Goal: Transaction & Acquisition: Purchase product/service

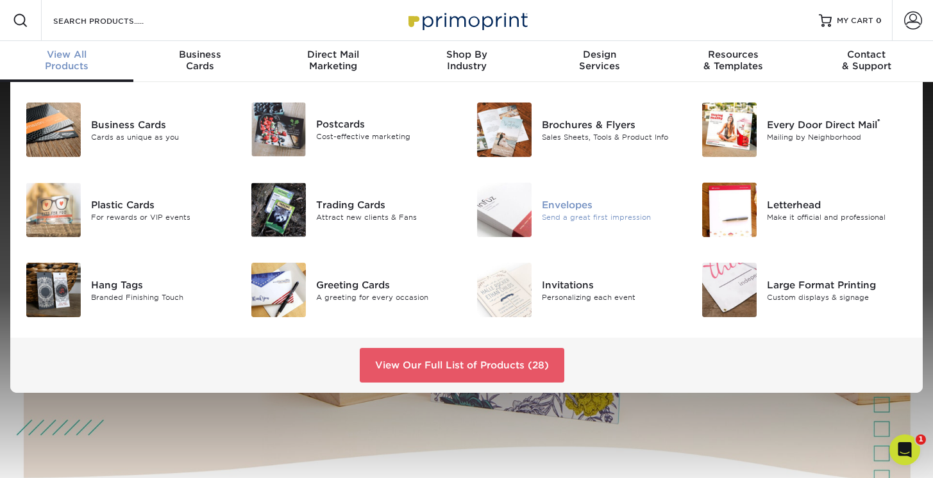
click at [584, 209] on div "Envelopes" at bounding box center [612, 205] width 140 height 14
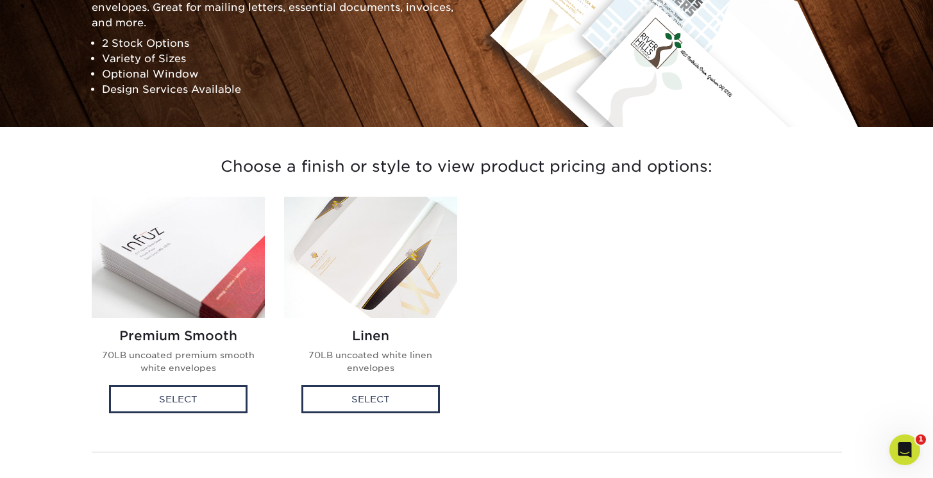
scroll to position [196, 0]
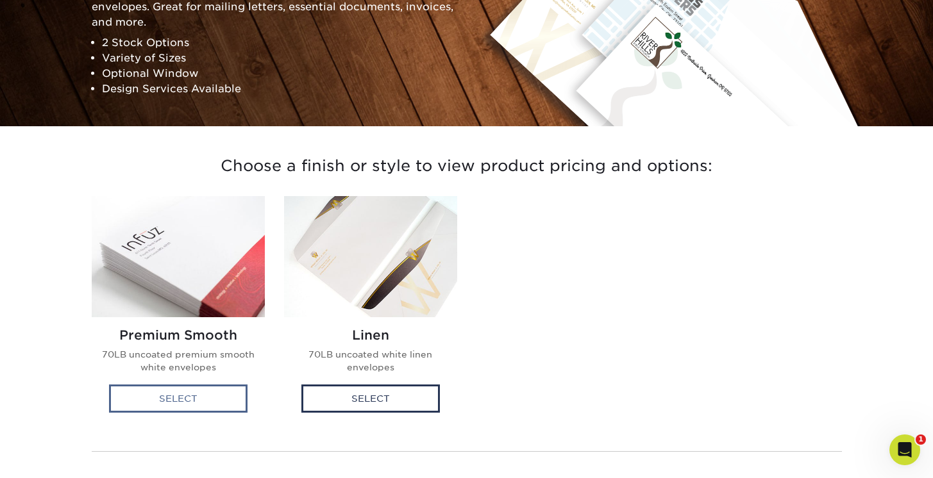
click at [217, 394] on div "Select" at bounding box center [178, 399] width 139 height 28
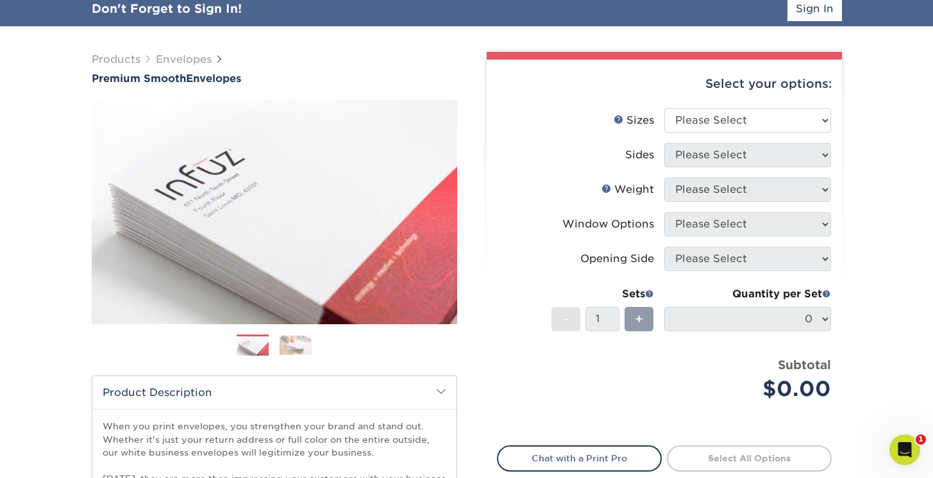
scroll to position [92, 0]
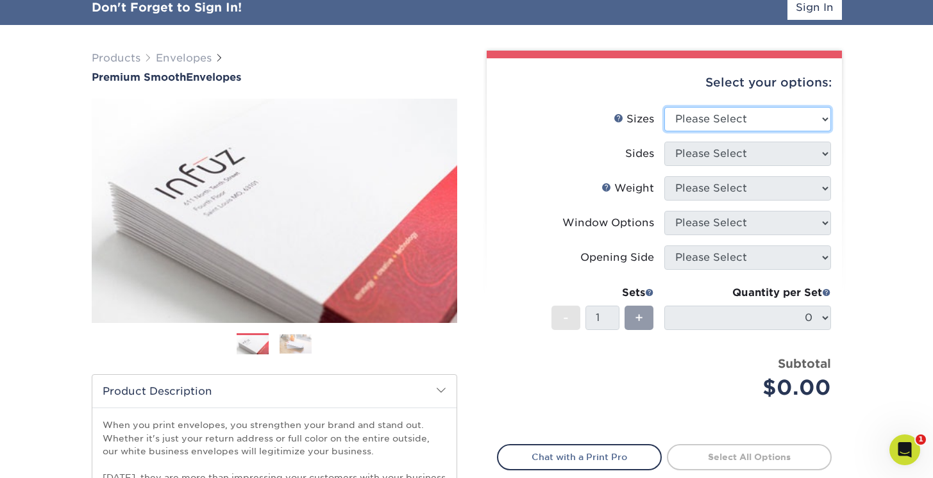
click at [823, 119] on select "Please Select 8.875" x 3.875" 4.125" x 9.5" 5.25" x 7.25" 9" x 12"" at bounding box center [747, 119] width 167 height 24
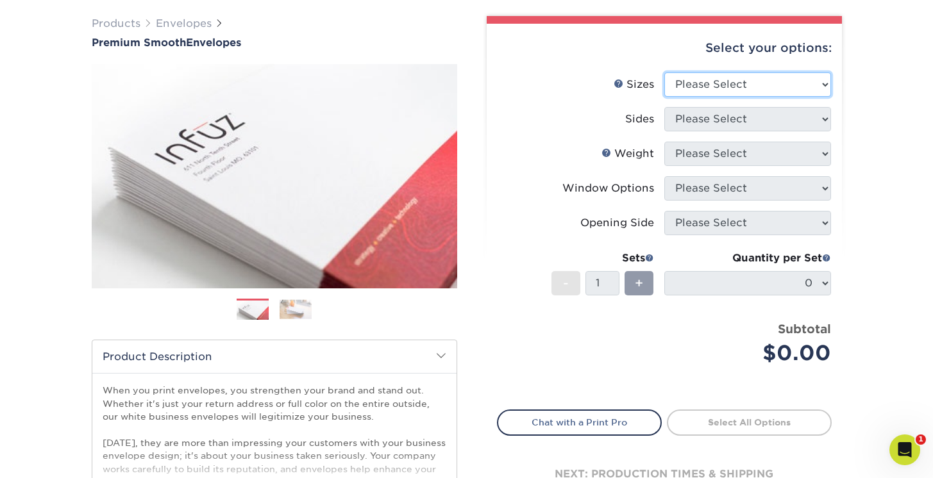
select select "5.25x7.25"
click at [664, 72] on select "Please Select 8.875" x 3.875" 4.125" x 9.5" 5.25" x 7.25" 9" x 12"" at bounding box center [747, 84] width 167 height 24
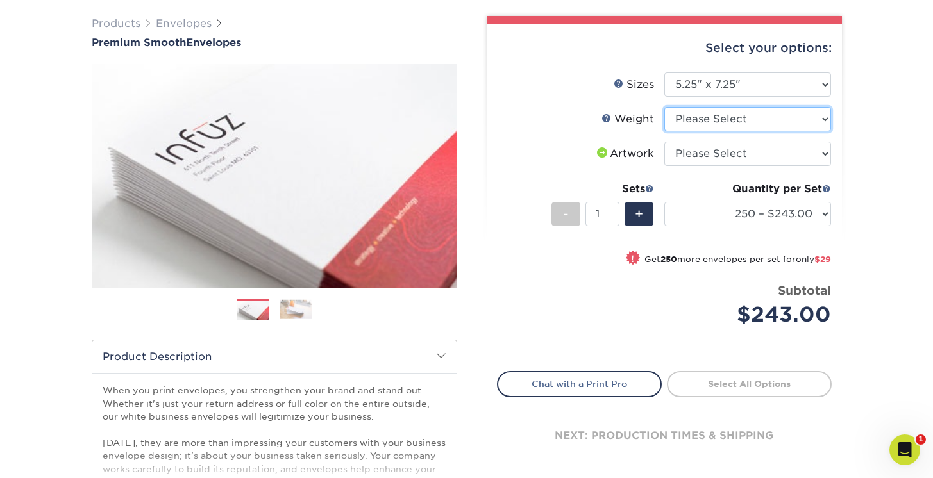
click at [827, 120] on select "Please Select 70LB" at bounding box center [747, 119] width 167 height 24
select select "70LB"
click at [664, 107] on select "Please Select 70LB" at bounding box center [747, 119] width 167 height 24
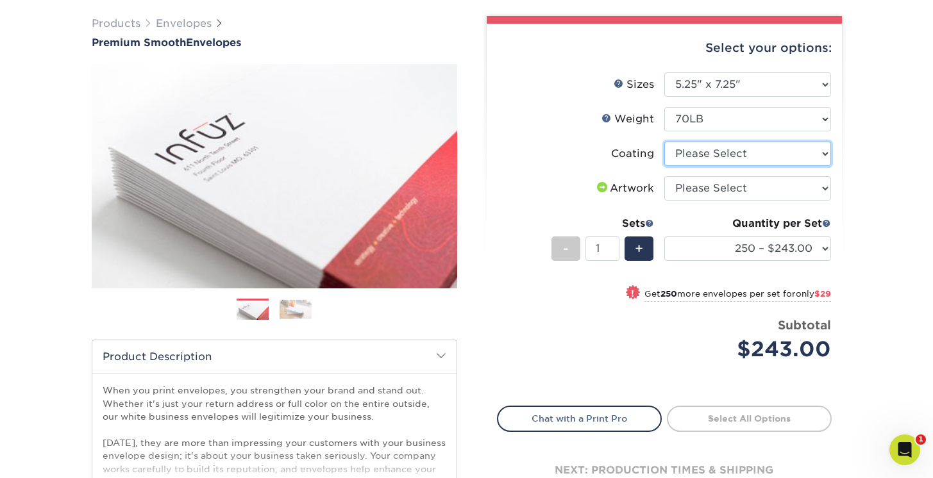
click at [825, 153] on select at bounding box center [747, 154] width 167 height 24
select select "3e7618de-abca-4bda-9f97-8b9129e913d8"
click at [664, 142] on select at bounding box center [747, 154] width 167 height 24
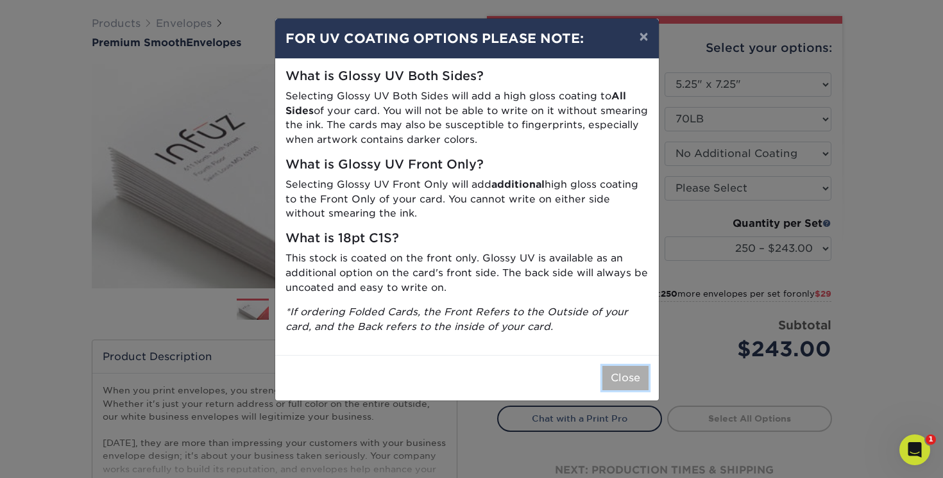
click at [623, 382] on button "Close" at bounding box center [625, 378] width 46 height 24
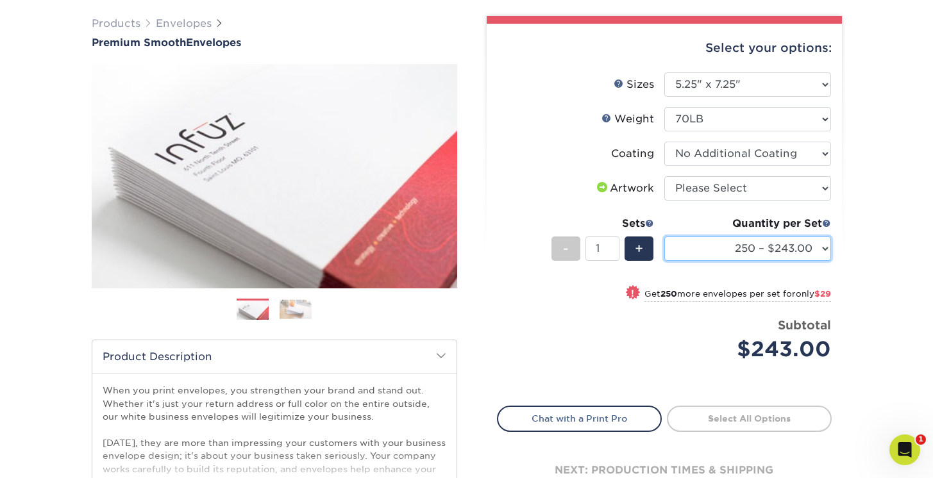
click at [825, 251] on select "250 – $243.00 500 – $272.00 1000 – $331.00 2500 – $507.00 5000 – $783.00 10000 …" at bounding box center [747, 249] width 167 height 24
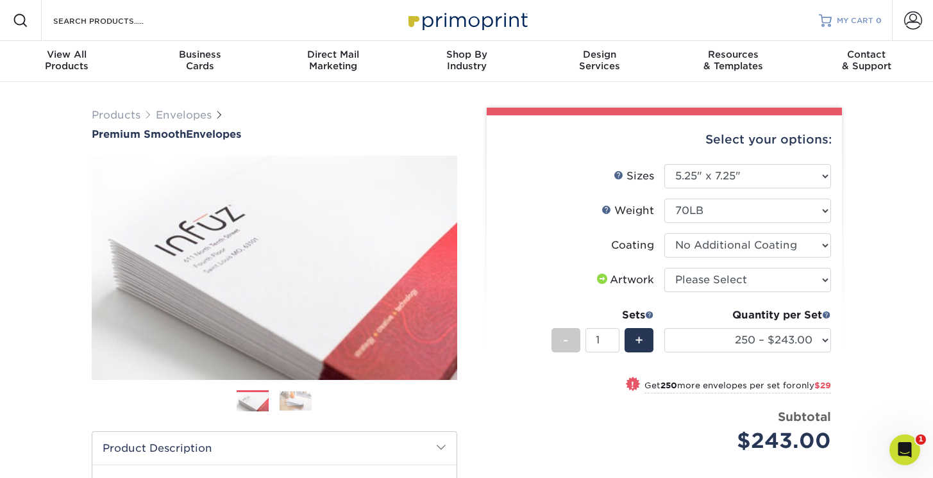
click at [862, 21] on span "MY CART" at bounding box center [855, 20] width 37 height 11
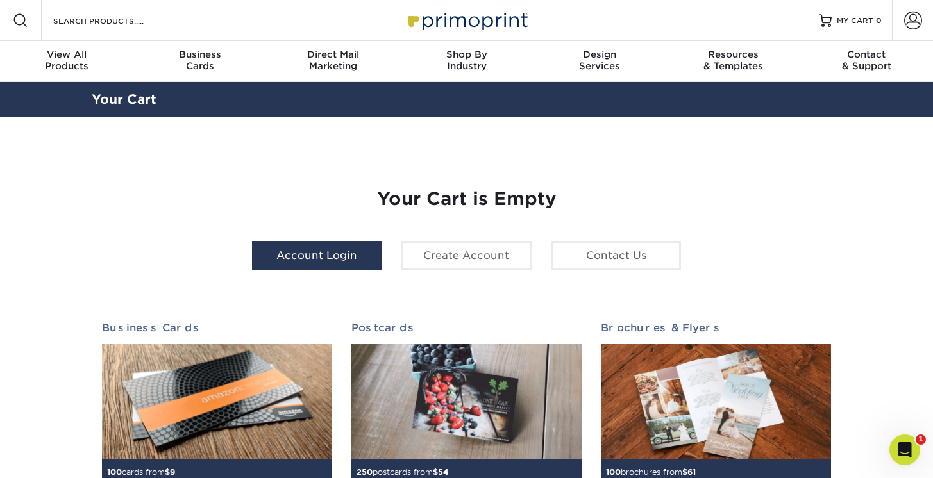
click at [329, 257] on link "Account Login" at bounding box center [317, 256] width 130 height 30
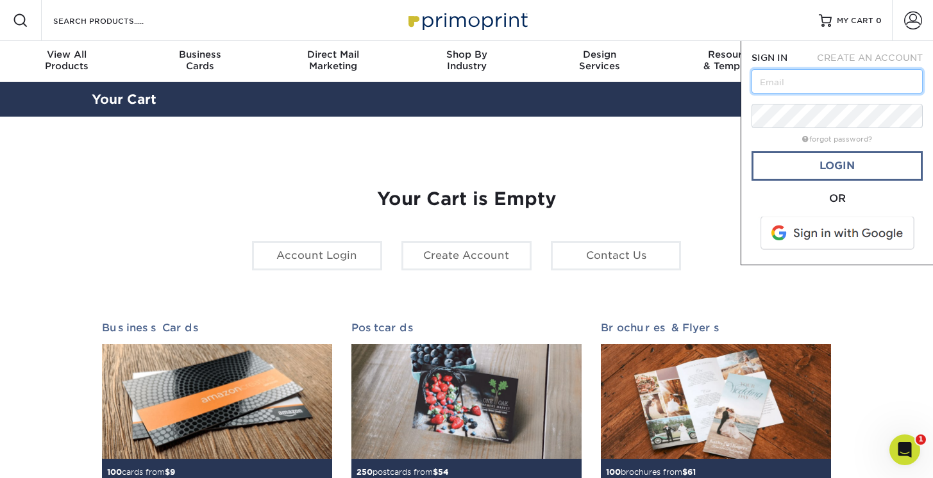
type input "[PERSON_NAME][EMAIL_ADDRESS][PERSON_NAME][DOMAIN_NAME]"
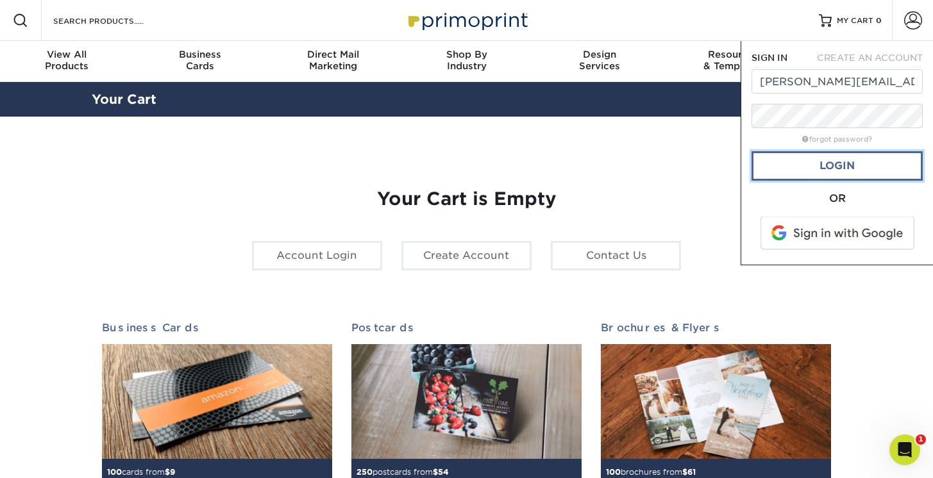
click at [843, 171] on link "Login" at bounding box center [837, 166] width 171 height 30
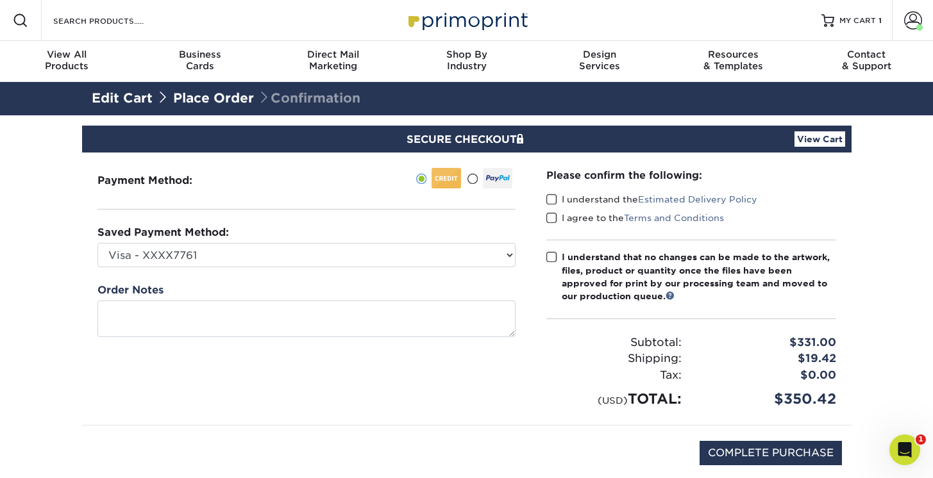
click at [235, 97] on link "Place Order" at bounding box center [213, 97] width 81 height 15
click at [199, 97] on link "Place Order" at bounding box center [213, 97] width 81 height 15
click at [122, 96] on link "Edit Cart" at bounding box center [122, 97] width 61 height 15
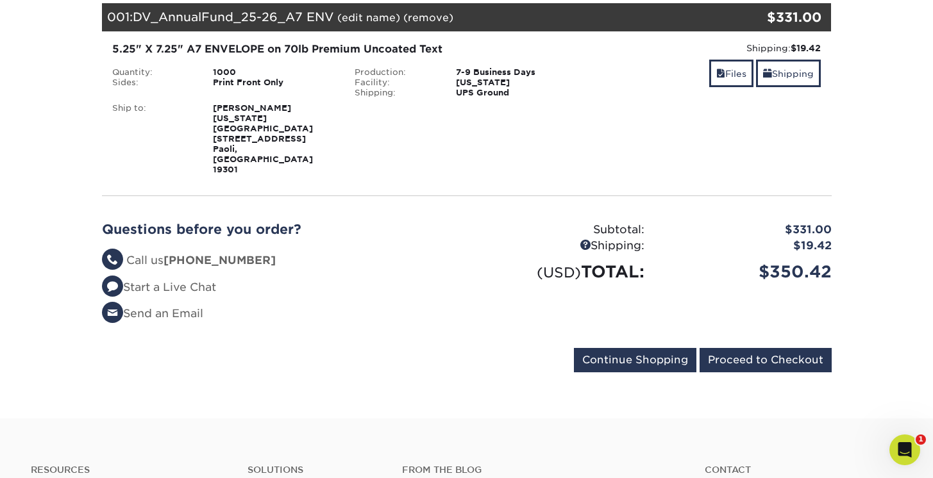
scroll to position [121, 0]
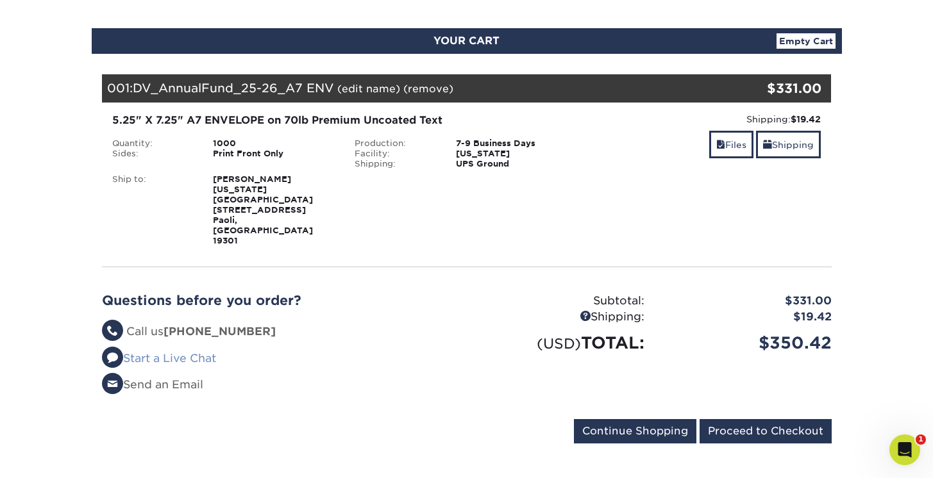
click at [171, 352] on link "Start a Live Chat" at bounding box center [159, 358] width 114 height 13
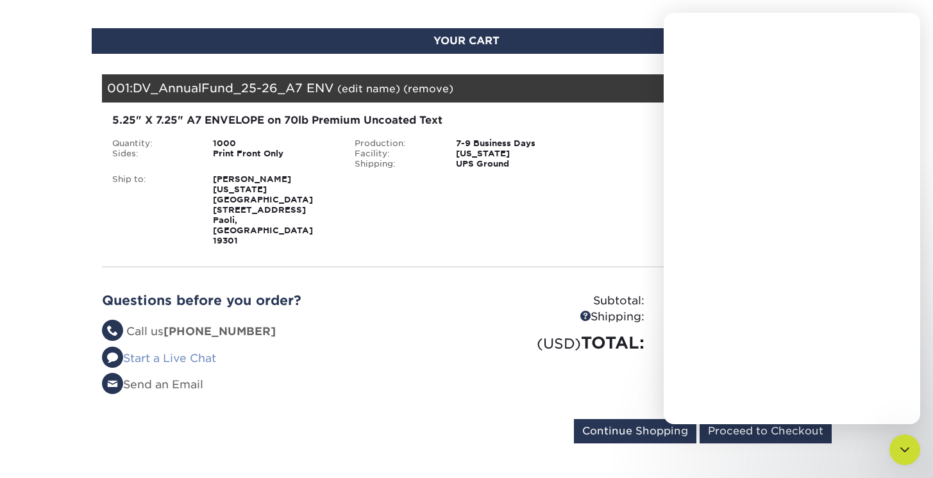
scroll to position [0, 0]
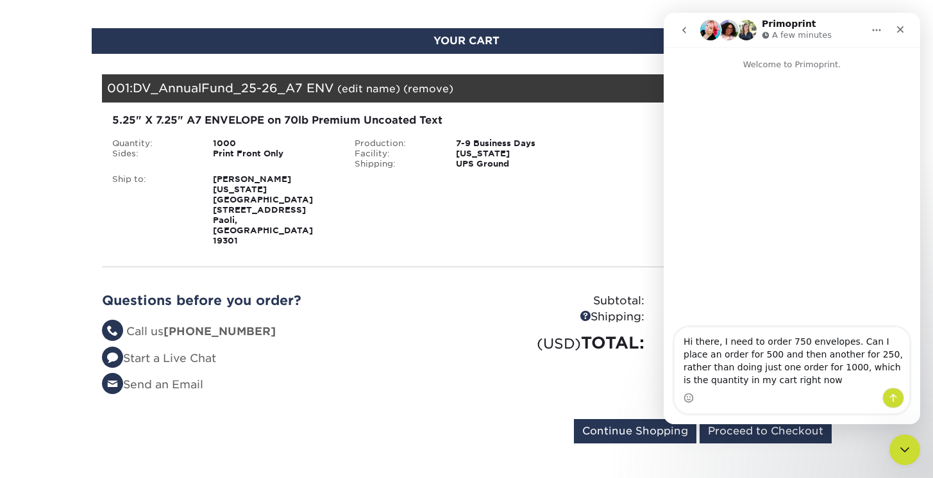
type textarea "Hi there, I need to order 750 envelopes. Can I place an order for 500 and then …"
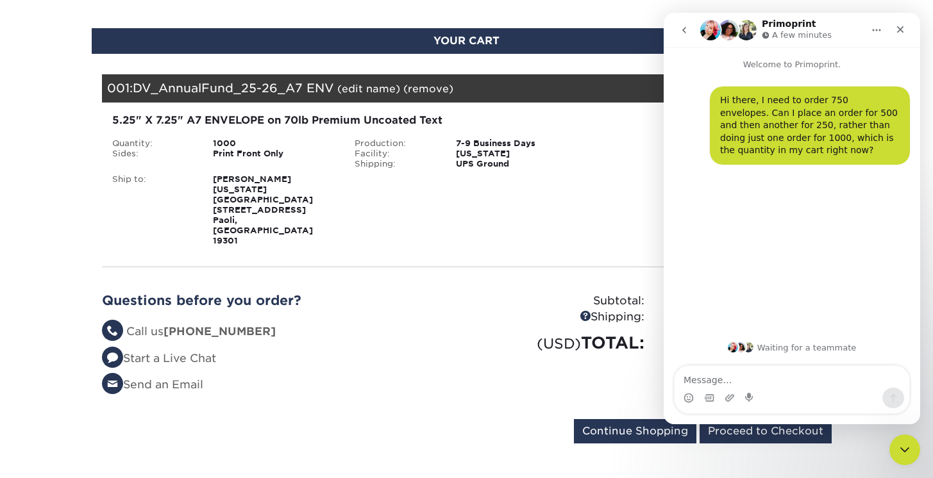
click at [690, 38] on button "go back" at bounding box center [684, 30] width 24 height 24
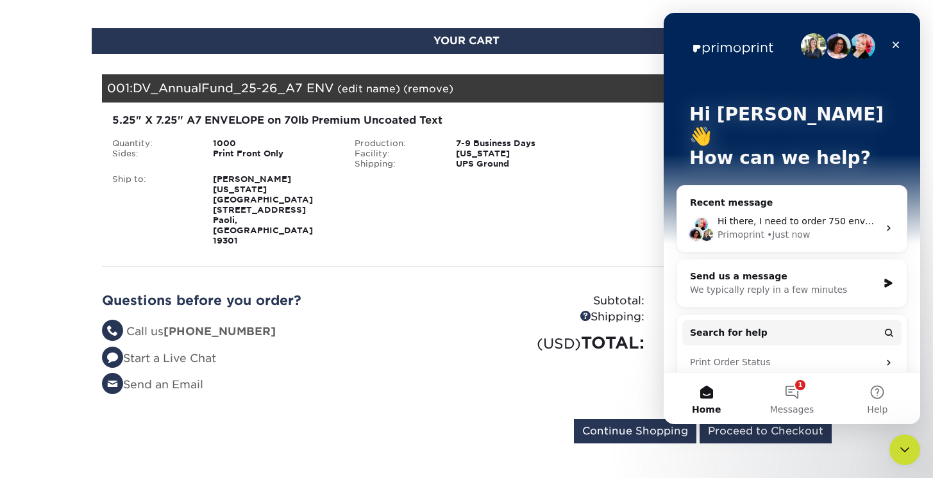
click at [623, 163] on div "Shipping: $19.42 Discount: - $0.00 Files Shipping" at bounding box center [709, 179] width 243 height 133
click at [895, 44] on icon "Close" at bounding box center [896, 45] width 10 height 10
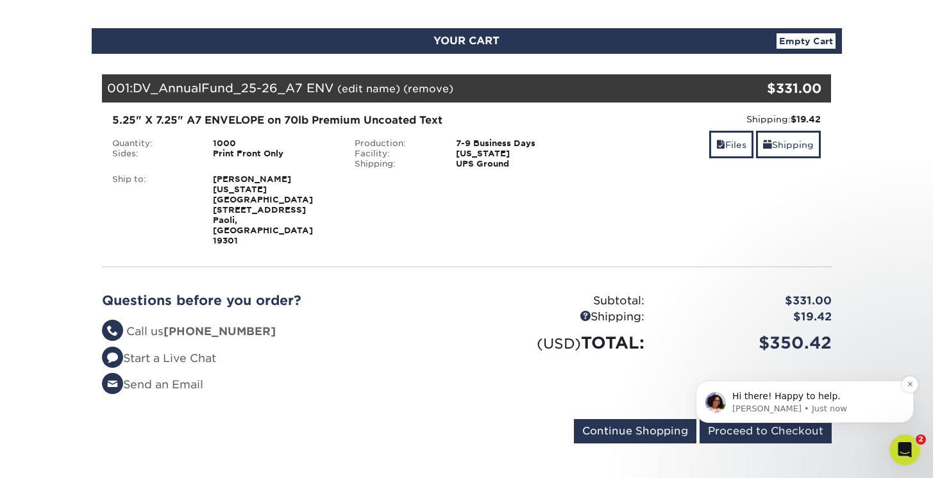
click at [752, 403] on p "[PERSON_NAME] • Just now" at bounding box center [814, 409] width 165 height 12
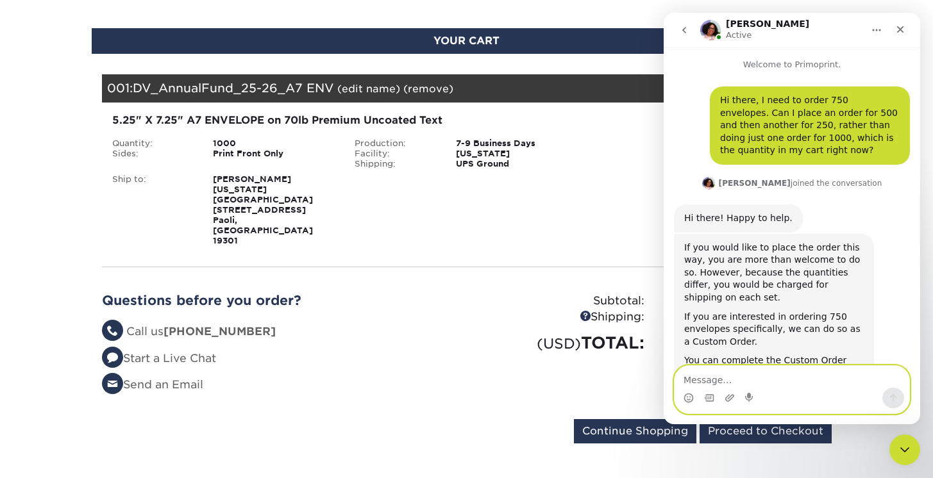
scroll to position [61, 0]
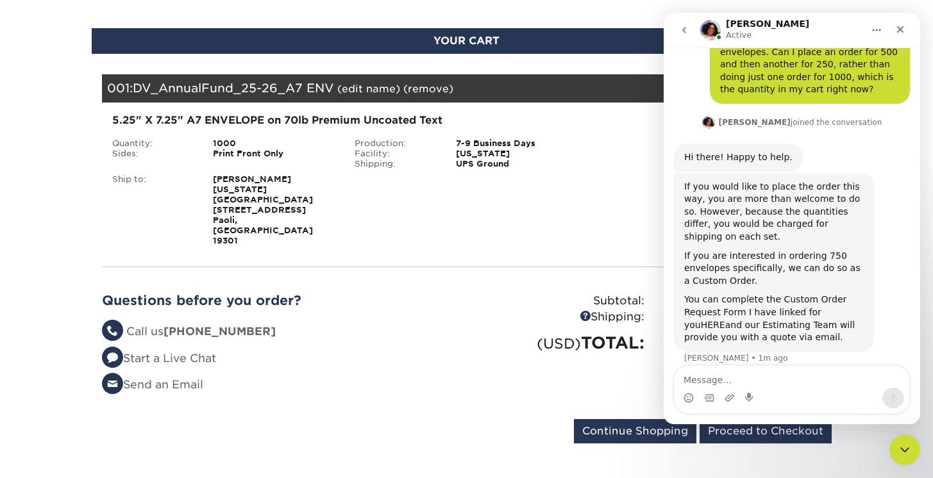
click at [725, 320] on link "HERE" at bounding box center [713, 325] width 24 height 10
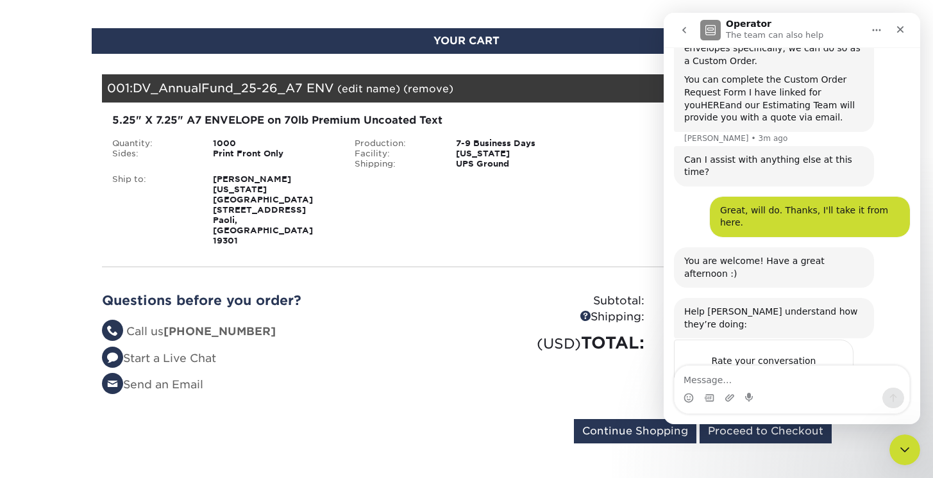
scroll to position [282, 0]
click at [825, 375] on span "Amazing" at bounding box center [824, 386] width 23 height 23
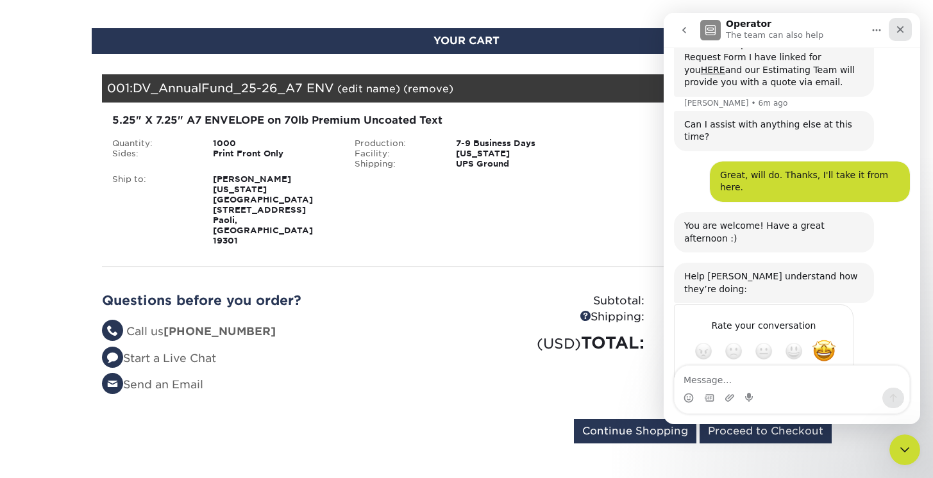
click at [905, 31] on icon "Close" at bounding box center [900, 29] width 10 height 10
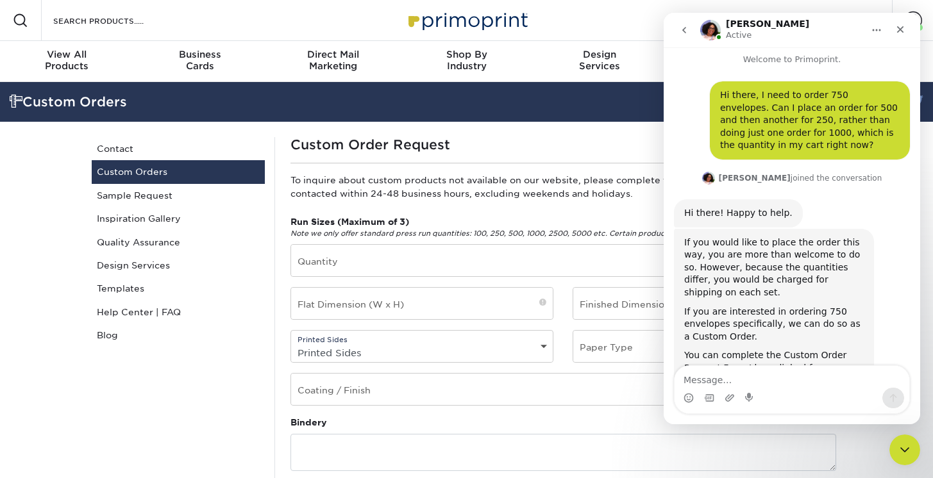
scroll to position [61, 0]
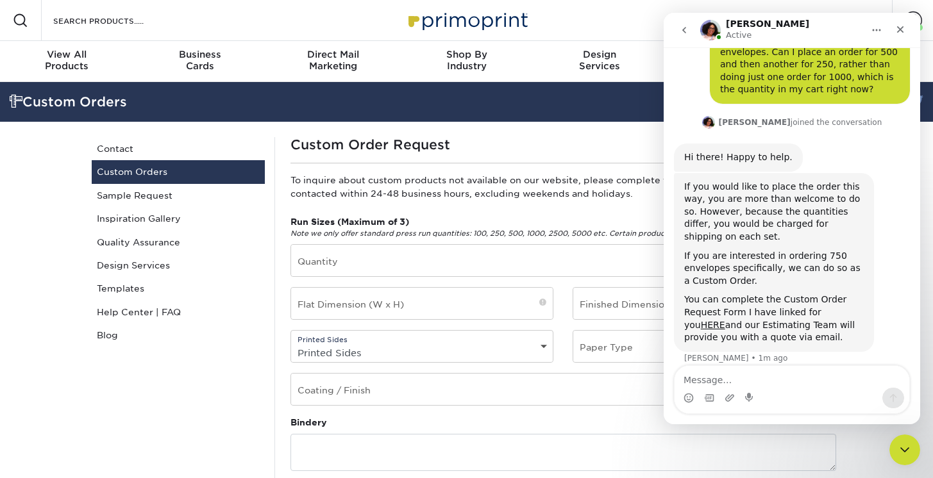
click at [685, 29] on icon "go back" at bounding box center [684, 30] width 10 height 10
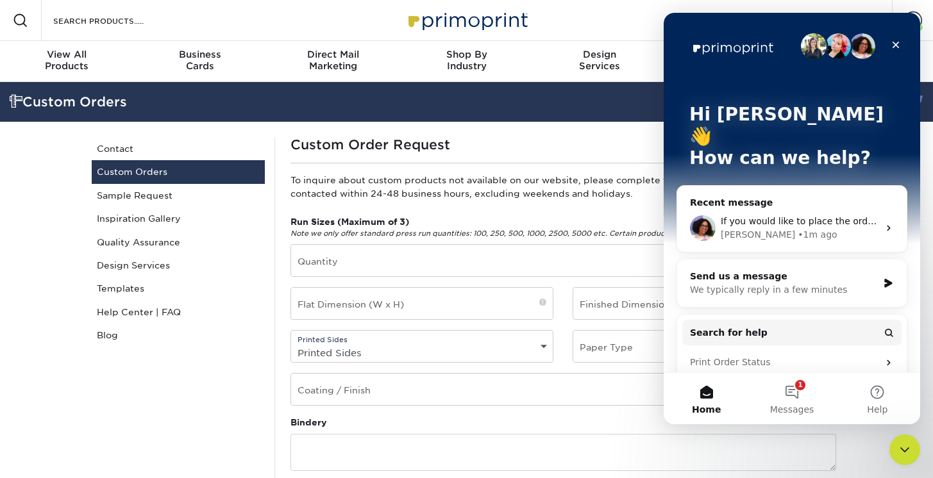
scroll to position [0, 0]
click at [897, 46] on icon "Close" at bounding box center [896, 45] width 10 height 10
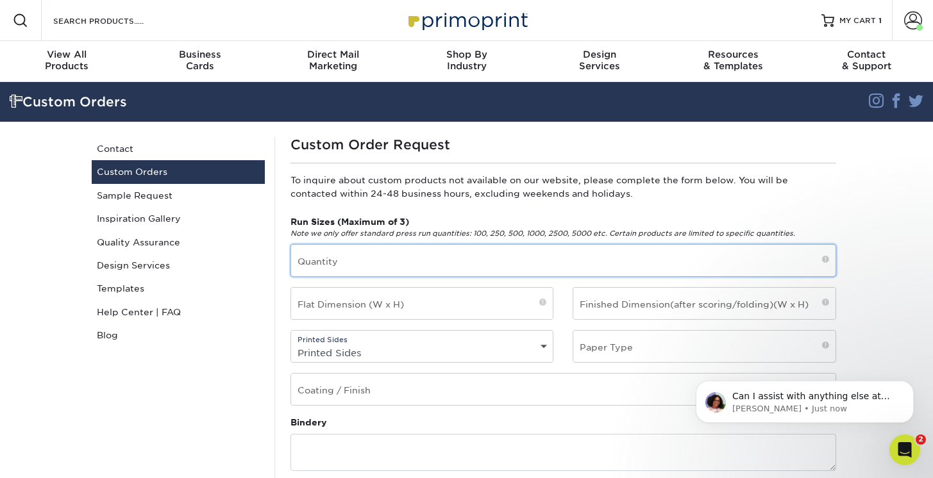
click at [804, 265] on input "text" at bounding box center [563, 260] width 545 height 31
type input "750"
click at [838, 409] on p "Avery • Just now" at bounding box center [814, 409] width 165 height 12
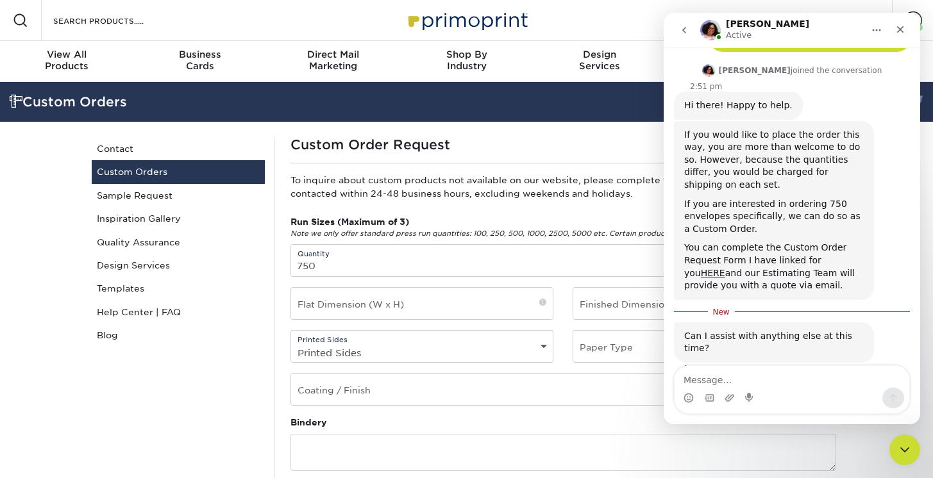
scroll to position [111, 0]
type textarea "Great, will do. Thanks, I'll take it from here."
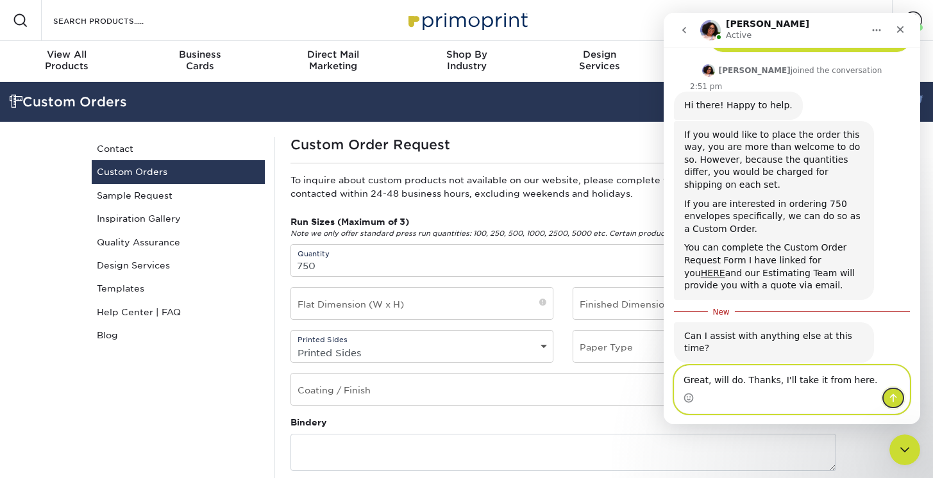
click at [893, 398] on icon "Send a message…" at bounding box center [893, 398] width 7 height 8
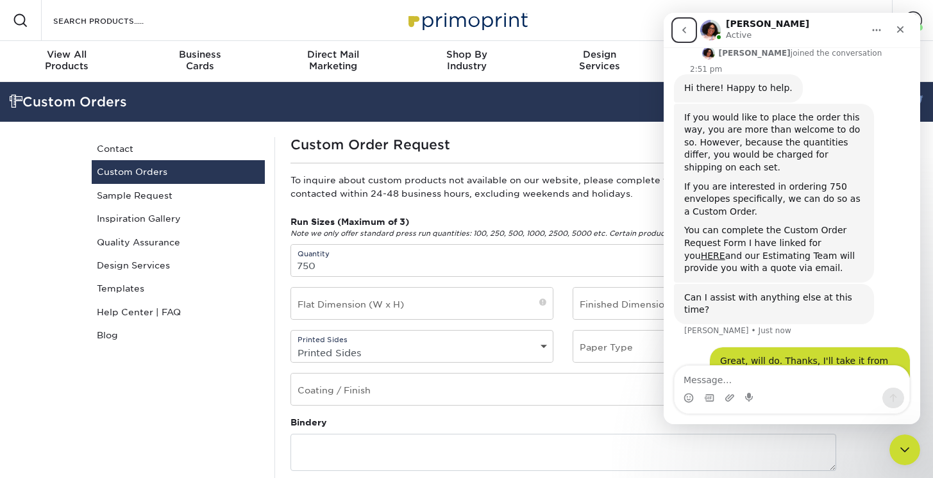
click at [683, 31] on icon "go back" at bounding box center [684, 30] width 4 height 6
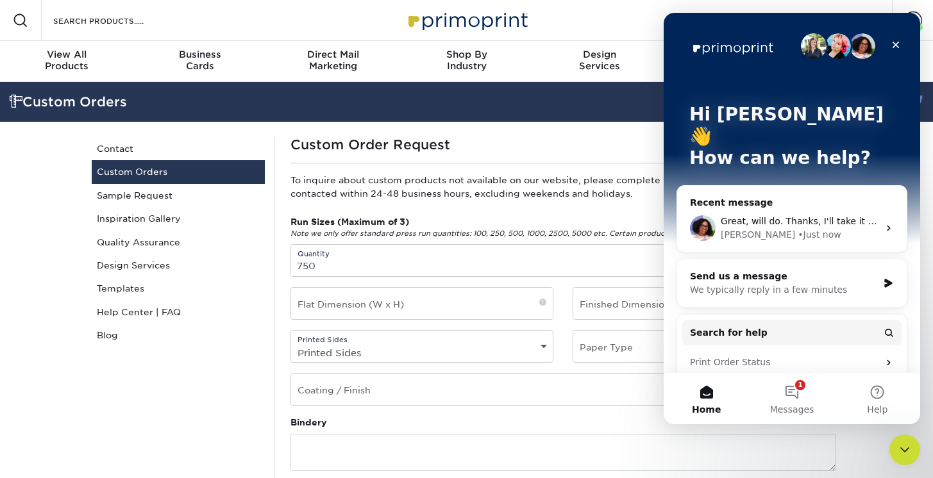
scroll to position [0, 0]
click at [684, 31] on div "Hi Anne-Marie 👋 How can we help?" at bounding box center [792, 139] width 231 height 253
click at [376, 309] on input "text" at bounding box center [422, 303] width 262 height 31
type input "5"
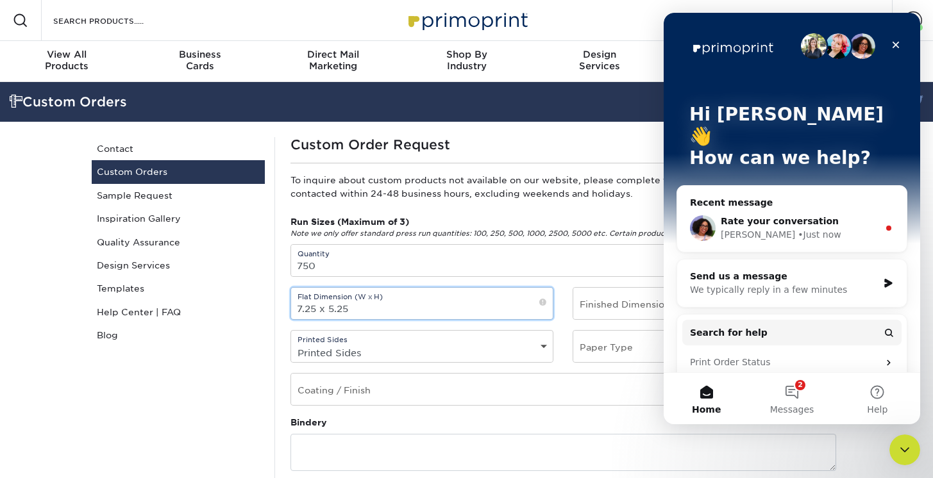
type input "7.25 x 5.25"
click at [471, 348] on select "Printed Sides 4/0 - Single Sided 4/4 - Double Sided" at bounding box center [422, 353] width 262 height 19
select select "4/0 - Single Sided"
click at [291, 344] on select "Printed Sides 4/0 - Single Sided 4/4 - Double Sided" at bounding box center [422, 353] width 262 height 19
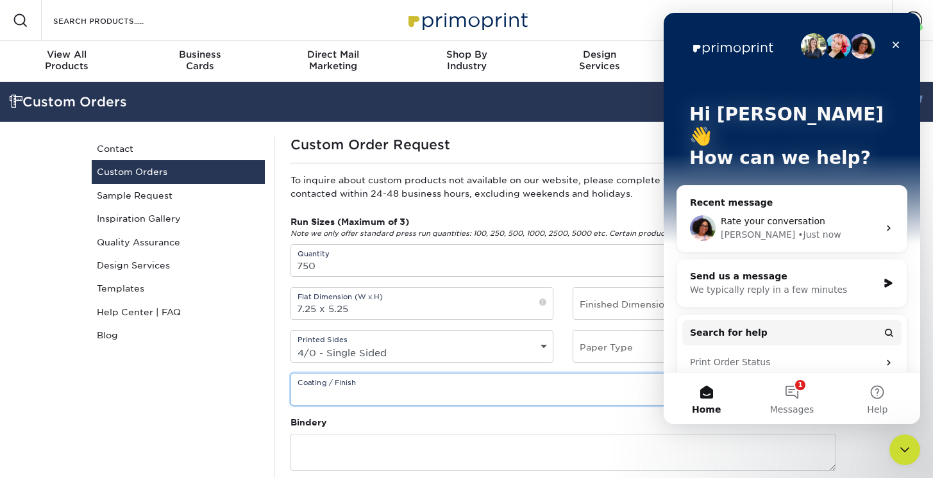
click at [460, 392] on input "text" at bounding box center [563, 389] width 545 height 31
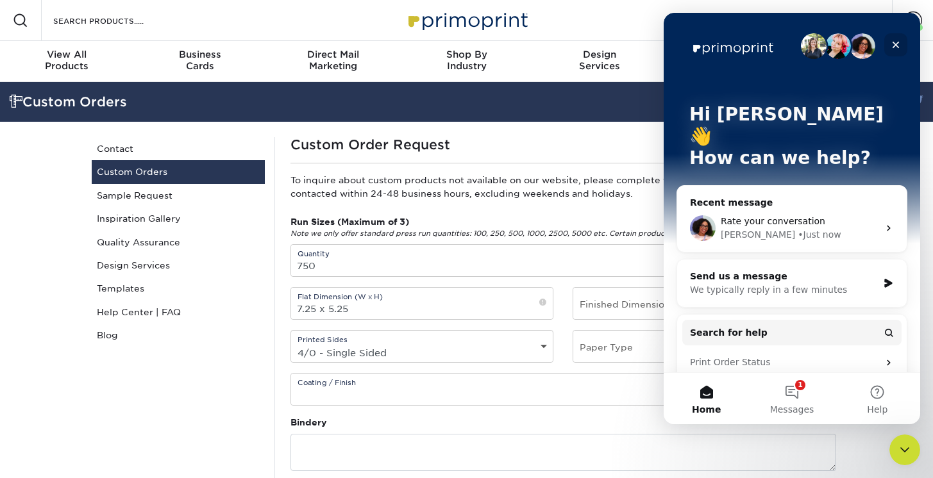
click at [897, 38] on div "Close" at bounding box center [895, 44] width 23 height 23
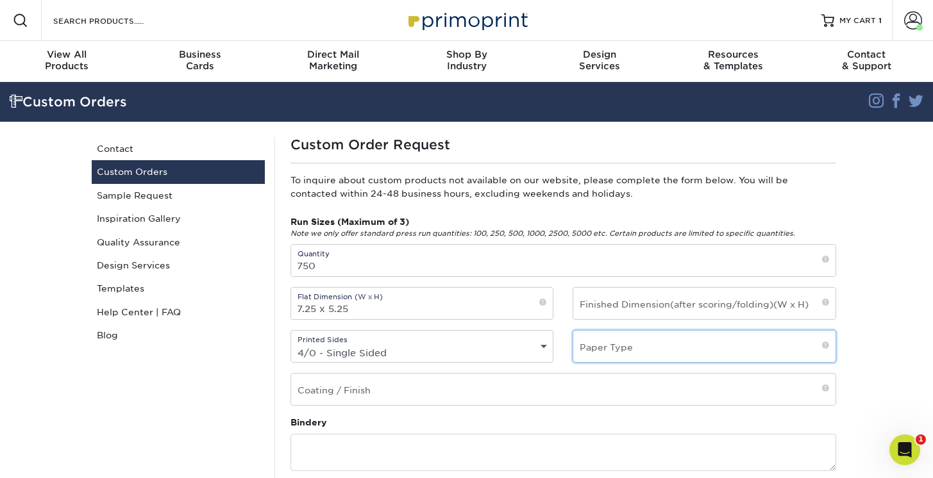
click at [740, 349] on input "text" at bounding box center [704, 346] width 262 height 31
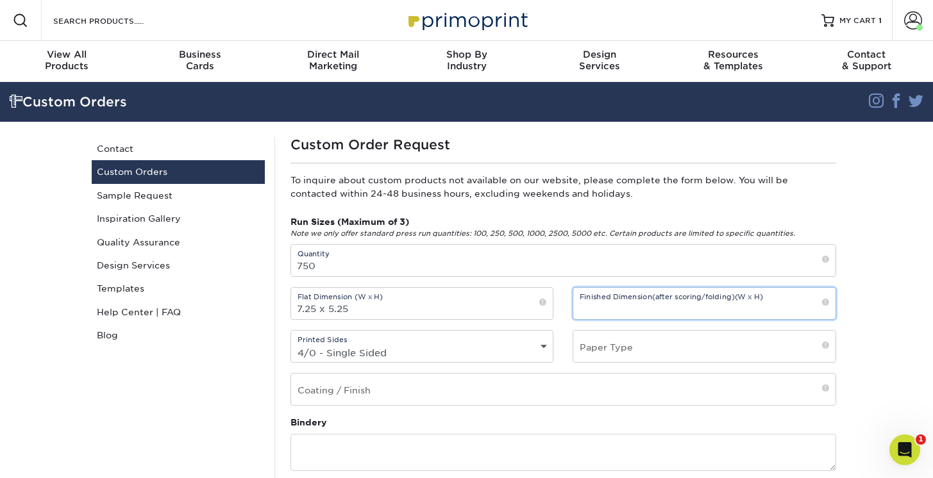
click at [746, 302] on input "text" at bounding box center [704, 303] width 262 height 31
type input "7.25 x 5.25"
click at [745, 337] on input "text" at bounding box center [704, 346] width 262 height 31
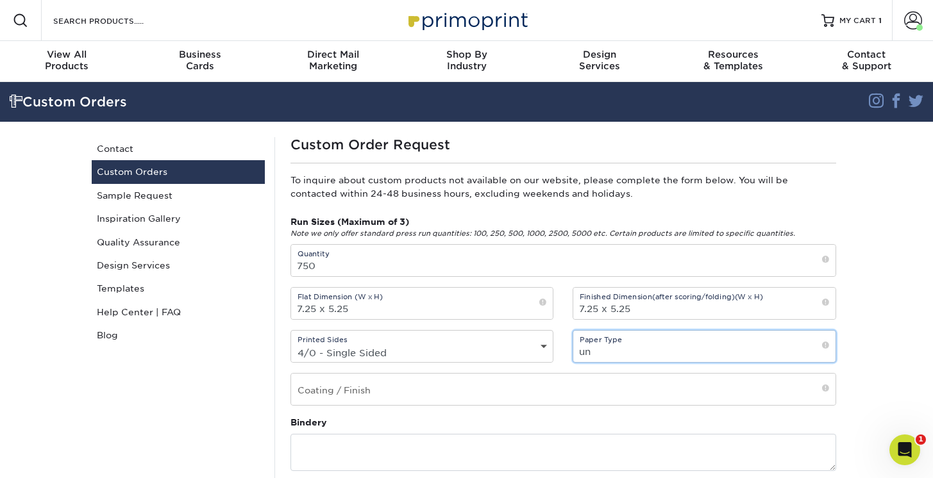
type input "u"
type input "70 lb premium uncoated text"
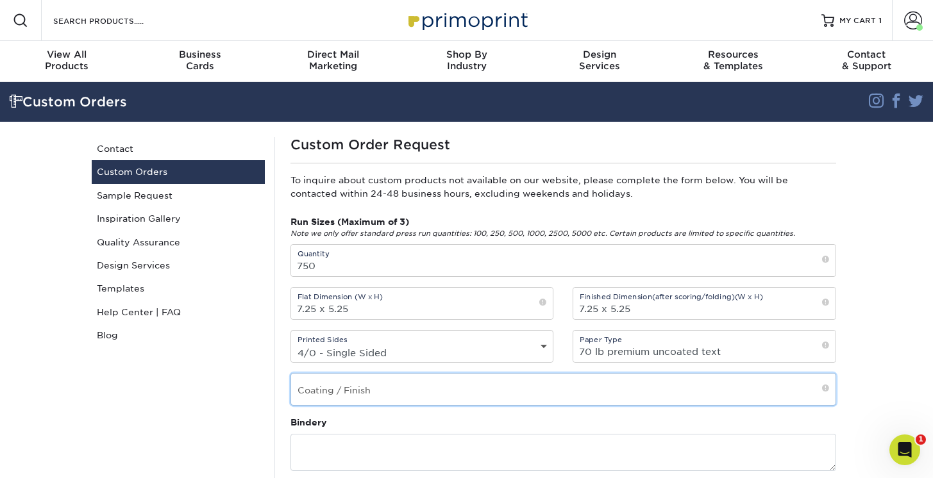
click at [586, 387] on input "text" at bounding box center [563, 389] width 545 height 31
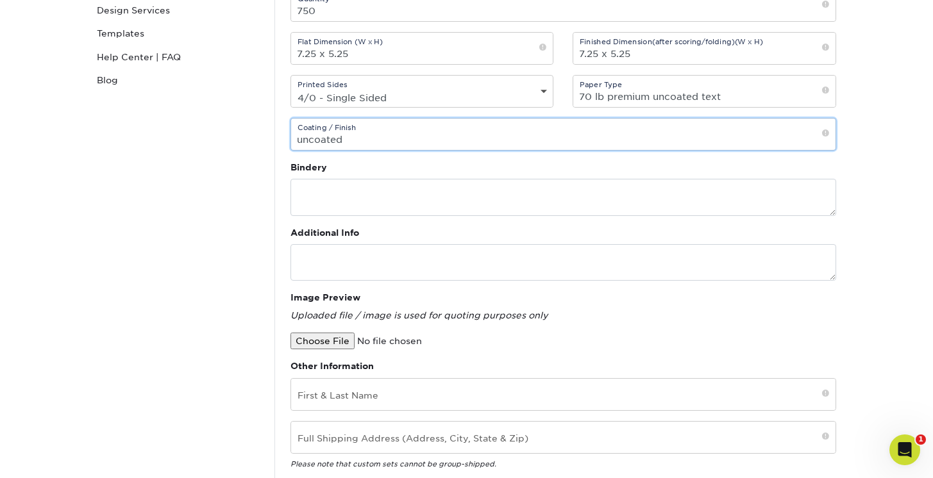
scroll to position [256, 0]
type input "uncoated"
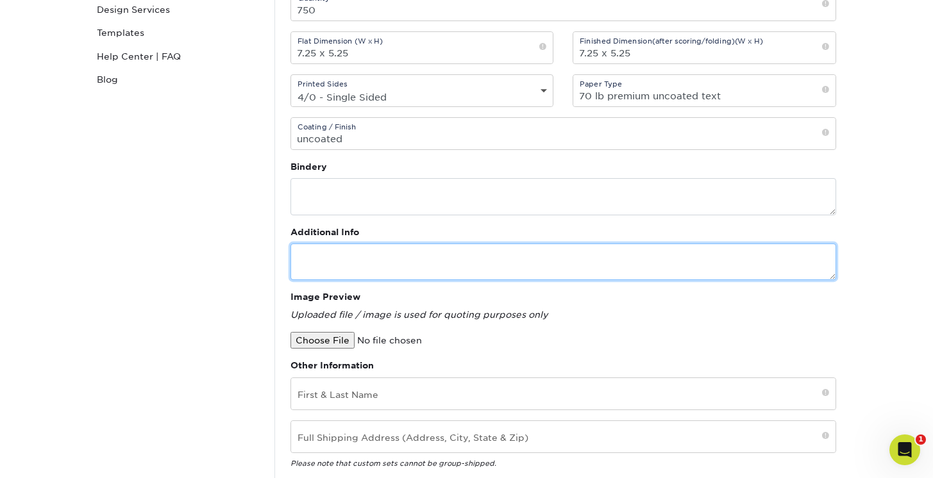
click at [376, 261] on textarea at bounding box center [564, 262] width 546 height 37
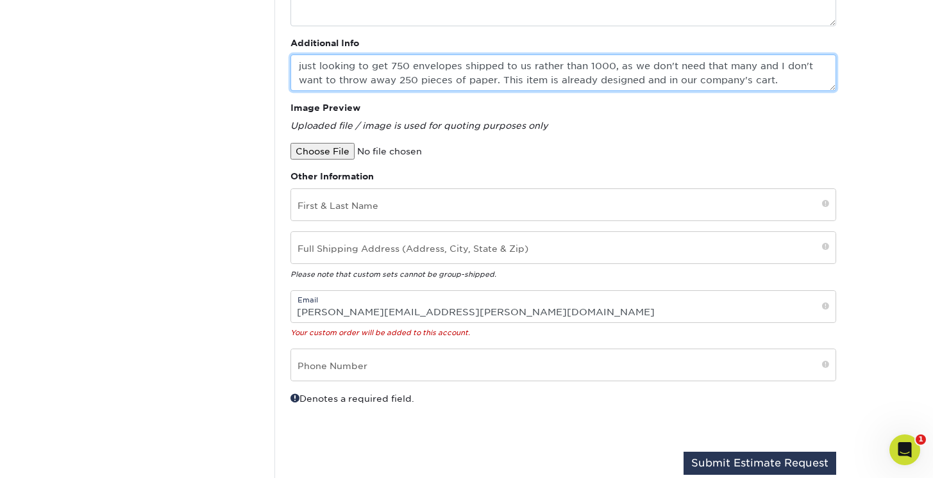
scroll to position [449, 0]
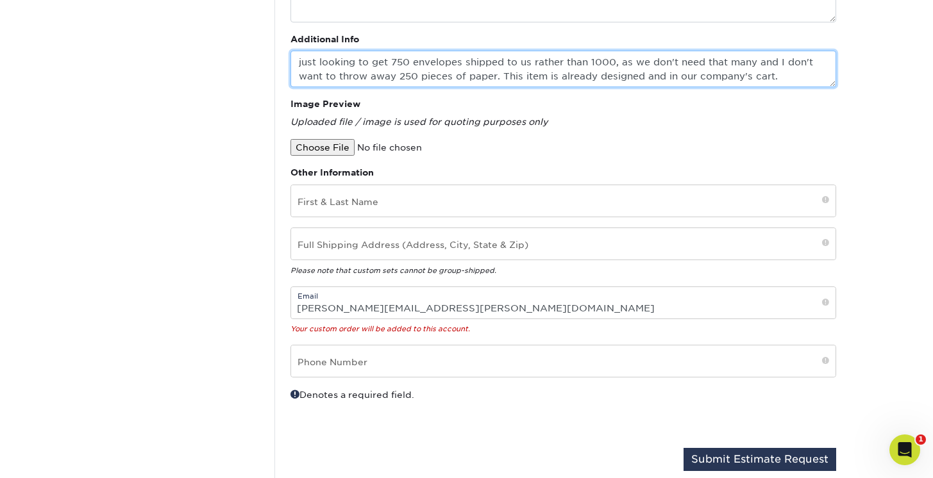
type textarea "just looking to get 750 envelopes shipped to us rather than 1000, as we don't n…"
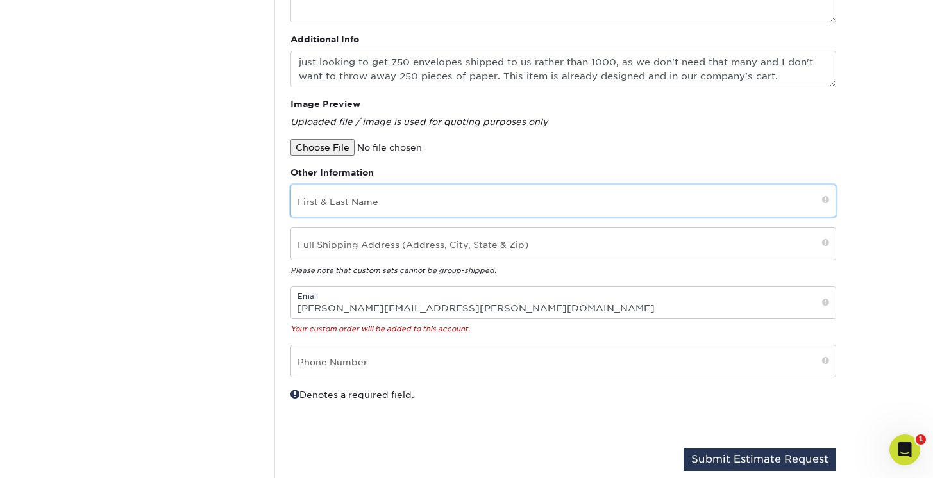
click at [469, 205] on input "text" at bounding box center [563, 200] width 545 height 31
type input "Anne-Marie McMahon"
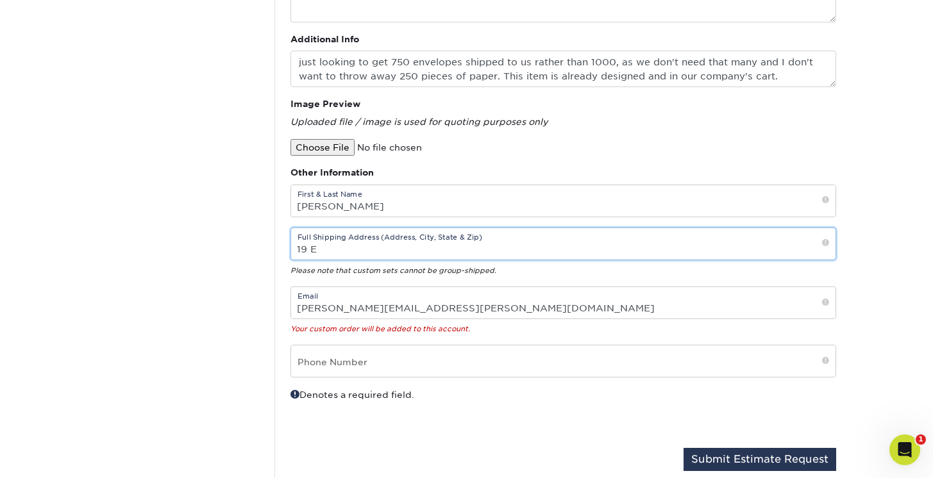
type input "19 E Central Ave"
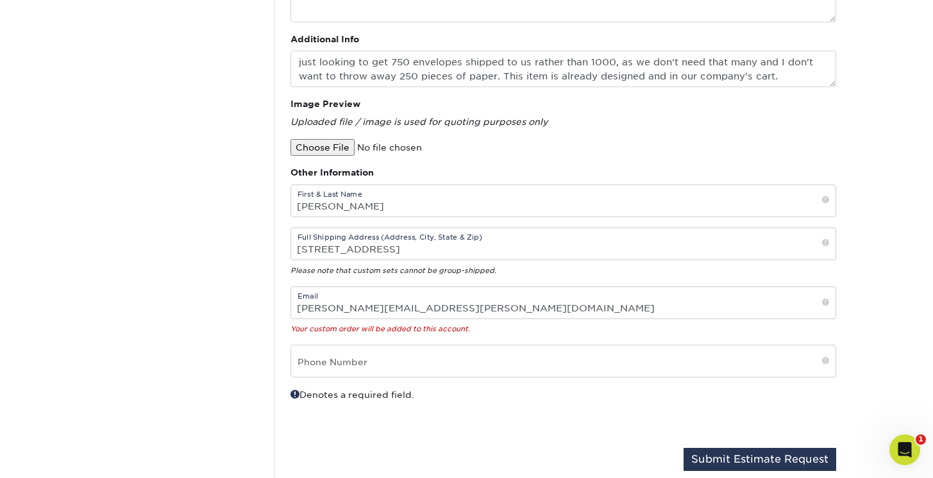
type input "4845298149"
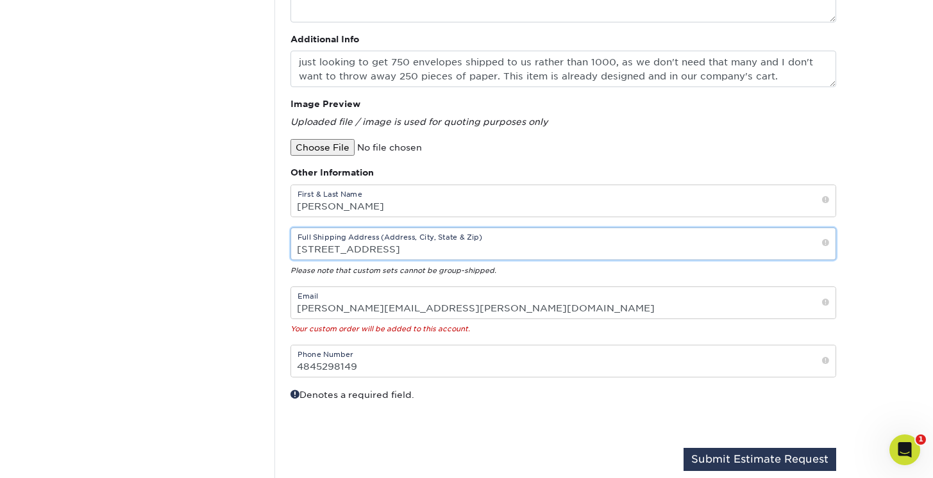
type input "19 E Central Ave, Paoli, PA 19301"
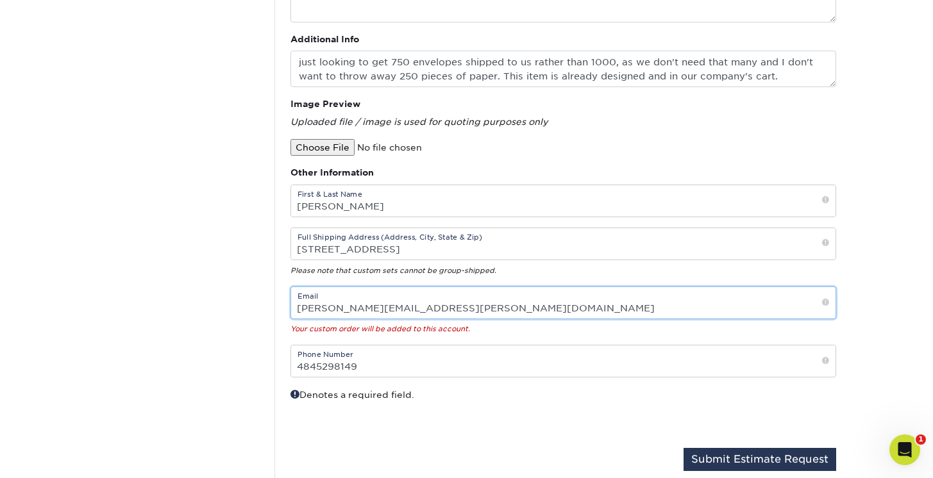
click at [438, 310] on input "annemarie.mcmahon@dvfs.org" at bounding box center [563, 302] width 545 height 31
click at [528, 323] on div "Your custom order will be added to this account." at bounding box center [564, 328] width 546 height 13
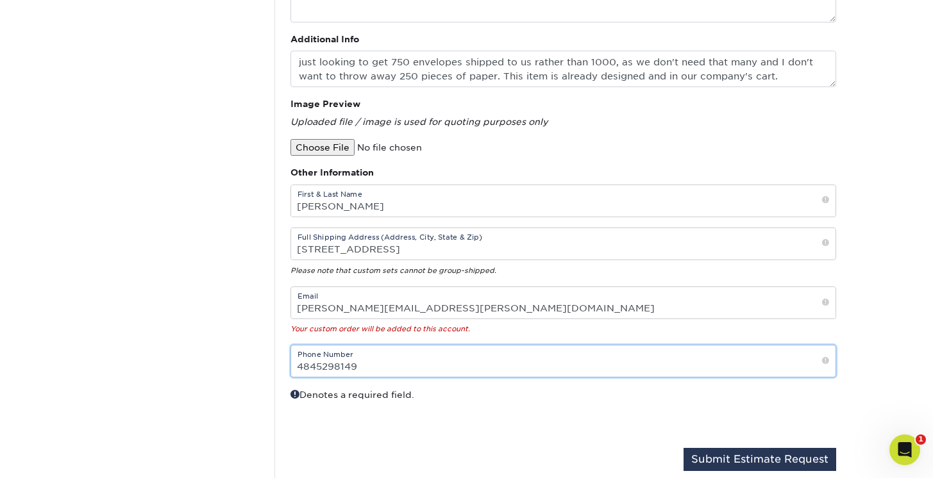
drag, startPoint x: 357, startPoint y: 367, endPoint x: 287, endPoint y: 366, distance: 70.6
click at [287, 366] on div "Phone Number 4845298149" at bounding box center [563, 361] width 565 height 33
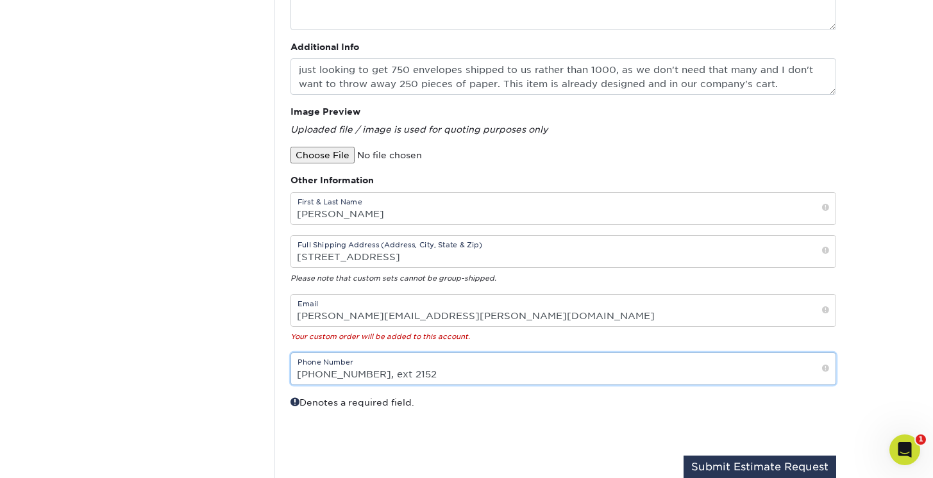
scroll to position [376, 0]
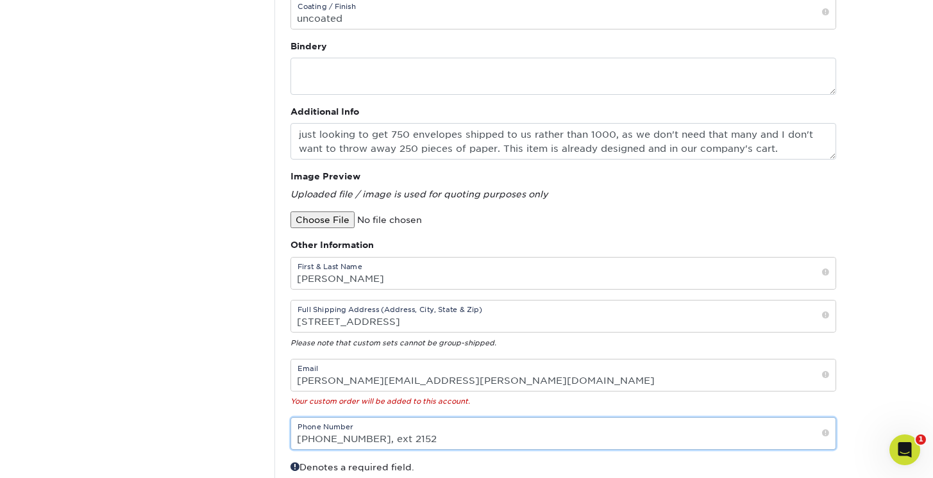
type input "610-640-4150, ext 2152"
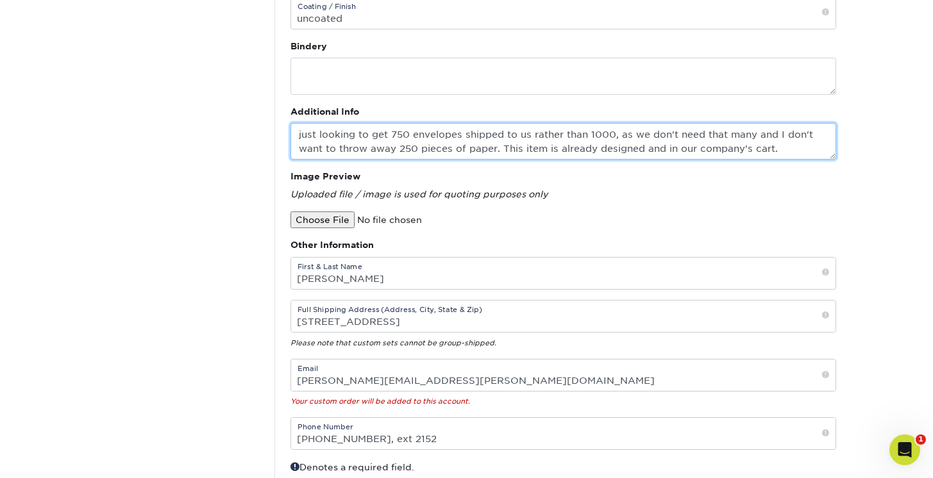
click at [593, 139] on textarea "just looking to get 750 envelopes shipped to us rather than 1000, as we don't n…" at bounding box center [564, 141] width 546 height 37
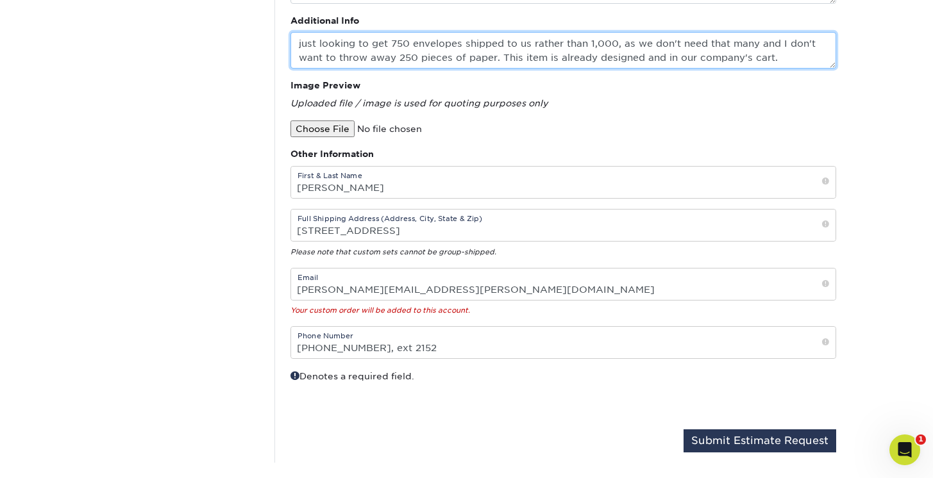
scroll to position [478, 0]
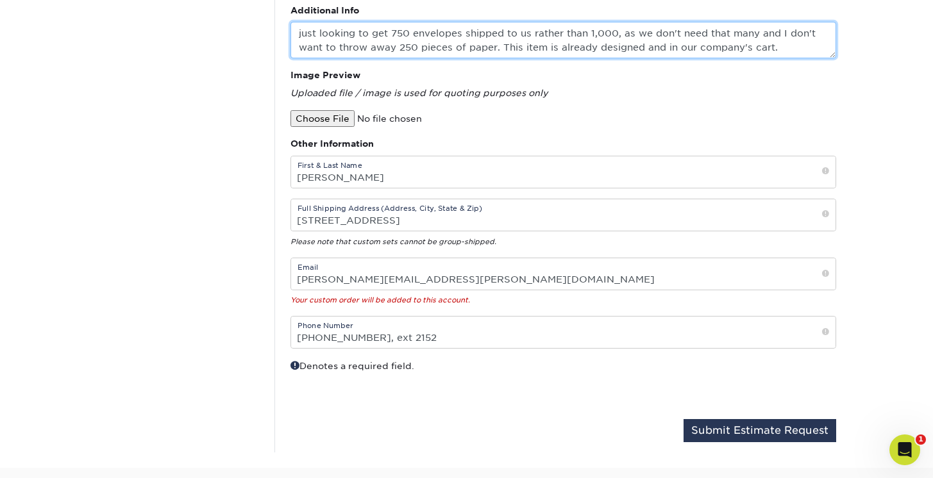
type textarea "just looking to get 750 envelopes shipped to us rather than 1,000, as we don't …"
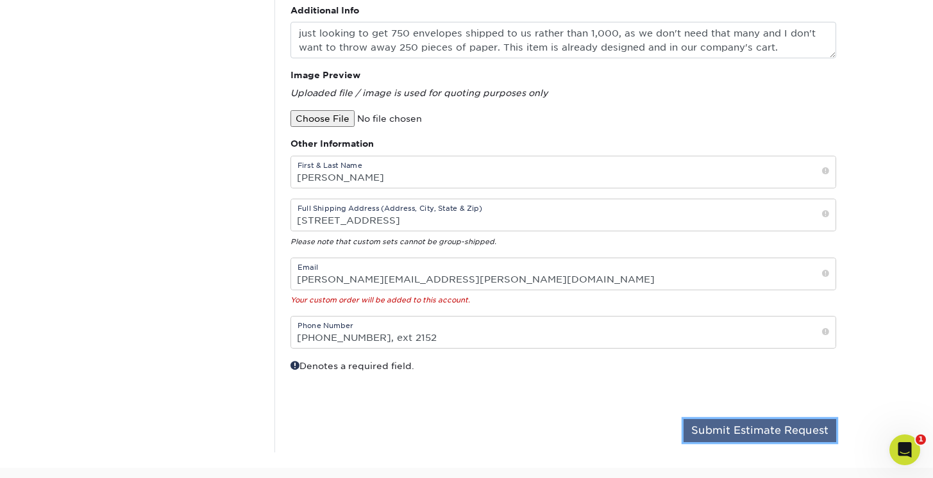
click at [766, 437] on button "Submit Estimate Request" at bounding box center [760, 430] width 153 height 23
